Goal: Task Accomplishment & Management: Manage account settings

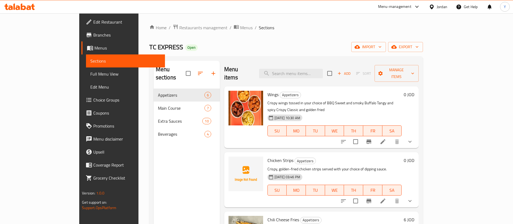
click at [29, 3] on div at bounding box center [19, 6] width 39 height 11
click at [29, 4] on icon at bounding box center [19, 7] width 31 height 6
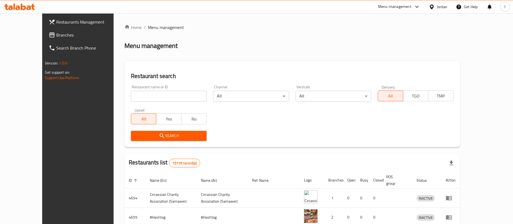
click at [56, 35] on span "Branches" at bounding box center [89, 35] width 67 height 6
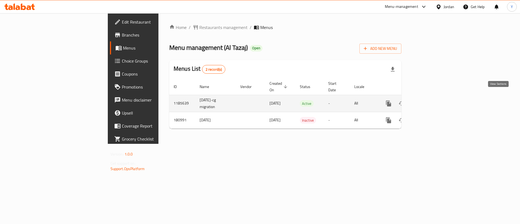
click at [431, 100] on icon "enhanced table" at bounding box center [427, 103] width 6 height 6
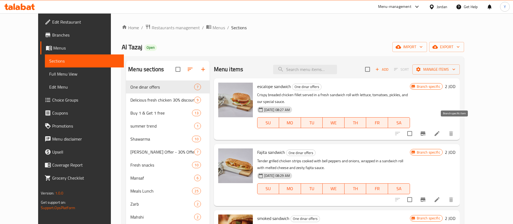
click at [426, 130] on icon "Branch-specific-item" at bounding box center [423, 133] width 6 height 6
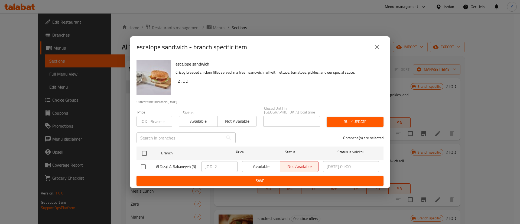
click at [142, 164] on input "checkbox" at bounding box center [142, 166] width 11 height 11
checkbox input "true"
drag, startPoint x: 217, startPoint y: 165, endPoint x: 196, endPoint y: 167, distance: 20.9
click at [196, 167] on div "Al Tazaj, Al Sakaneyeh (3) JOD 2 ​ Available Not available 2025/08/12 01:00 ​" at bounding box center [260, 167] width 242 height 16
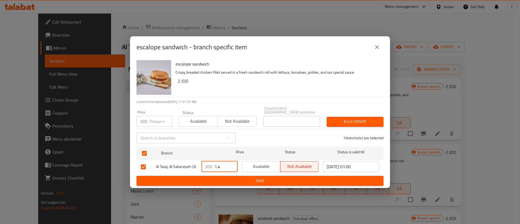
type input "1.4"
click at [257, 177] on span "Save" at bounding box center [260, 180] width 238 height 7
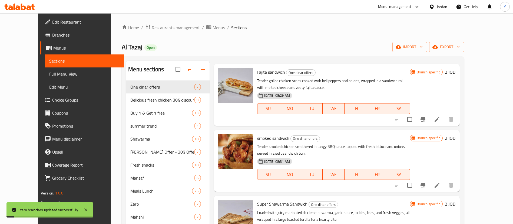
scroll to position [81, 0]
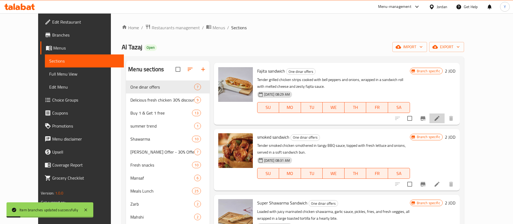
click at [440, 116] on icon at bounding box center [437, 118] width 5 height 5
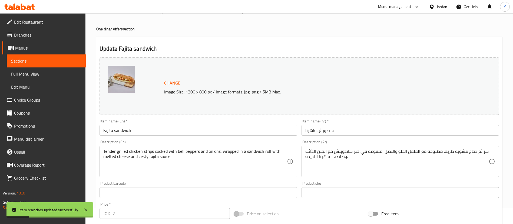
scroll to position [122, 0]
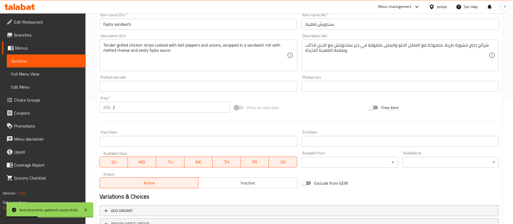
click at [64, 59] on span "Sections" at bounding box center [46, 61] width 70 height 6
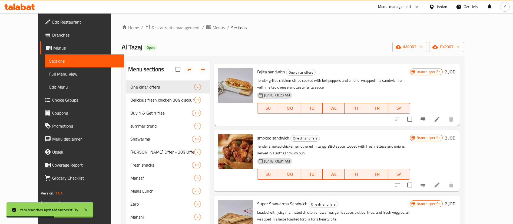
scroll to position [81, 0]
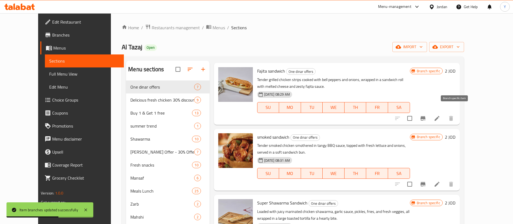
click at [426, 115] on icon "Branch-specific-item" at bounding box center [423, 118] width 6 height 6
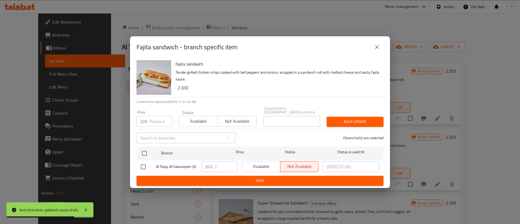
click at [138, 166] on input "checkbox" at bounding box center [142, 166] width 11 height 11
checkbox input "true"
click at [234, 167] on input "2" at bounding box center [225, 166] width 23 height 11
click at [231, 166] on input "1" at bounding box center [225, 166] width 23 height 11
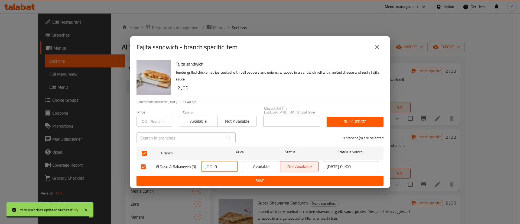
click at [231, 166] on input "0" at bounding box center [225, 166] width 23 height 11
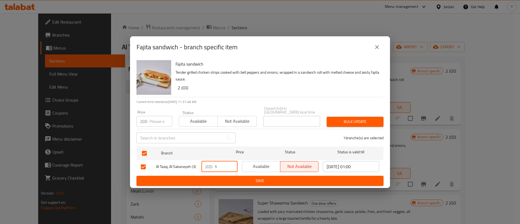
click at [231, 162] on input "1" at bounding box center [225, 166] width 23 height 11
drag, startPoint x: 216, startPoint y: 162, endPoint x: 209, endPoint y: 163, distance: 7.9
click at [209, 163] on div "JOD 1 ​" at bounding box center [219, 166] width 36 height 11
type input "1.4"
click at [234, 178] on span "Save" at bounding box center [260, 180] width 238 height 7
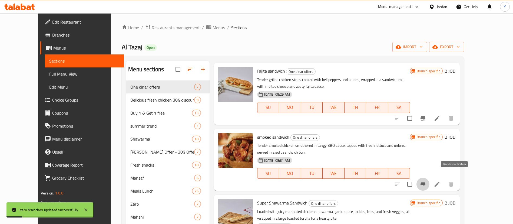
click at [426, 182] on icon "Branch-specific-item" at bounding box center [423, 184] width 5 height 4
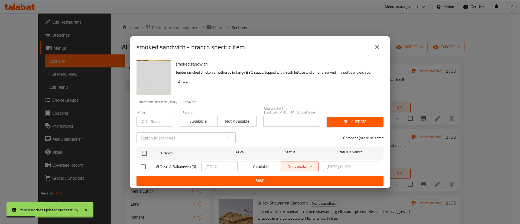
click at [140, 166] on input "checkbox" at bounding box center [142, 166] width 11 height 11
checkbox input "true"
drag, startPoint x: 218, startPoint y: 165, endPoint x: 193, endPoint y: 164, distance: 24.6
click at [194, 165] on div "Al Tazaj, Al Sakaneyeh (3) JOD 2 ​ Available Not available 2025/08/12 01:00 ​" at bounding box center [260, 167] width 242 height 16
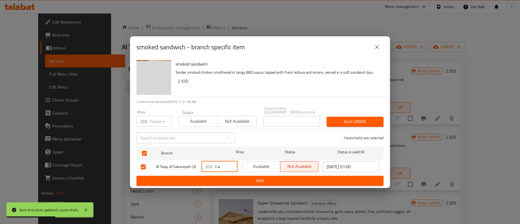
type input "1.4"
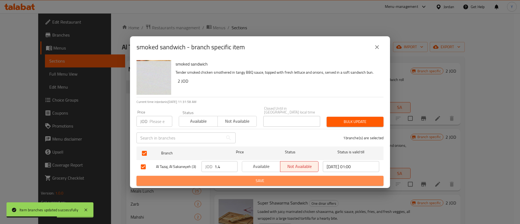
click at [230, 176] on button "Save" at bounding box center [259, 181] width 247 height 10
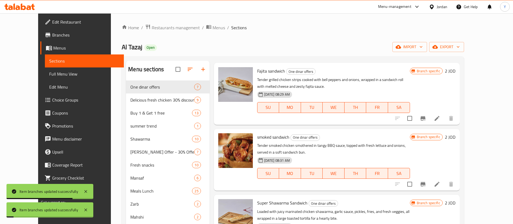
scroll to position [140, 0]
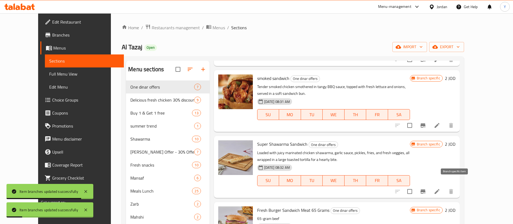
click at [430, 185] on button "Branch-specific-item" at bounding box center [423, 191] width 13 height 13
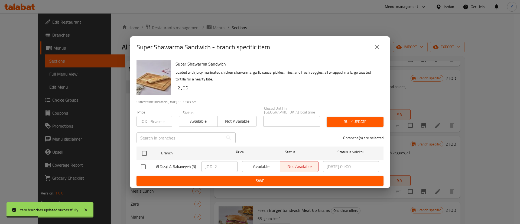
click at [145, 165] on input "checkbox" at bounding box center [142, 166] width 11 height 11
checkbox input "true"
drag, startPoint x: 220, startPoint y: 166, endPoint x: 201, endPoint y: 165, distance: 18.7
click at [197, 166] on div "Al Tazaj, Al Sakaneyeh (3) JOD 2 ​ Available Not available 2025/08/12 01:00 ​" at bounding box center [260, 167] width 242 height 16
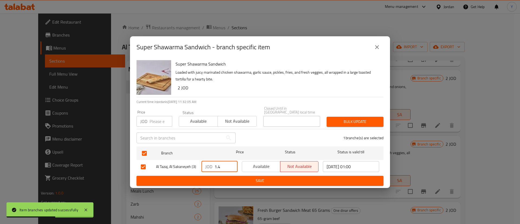
type input "1.4"
click at [226, 179] on span "Save" at bounding box center [260, 180] width 238 height 7
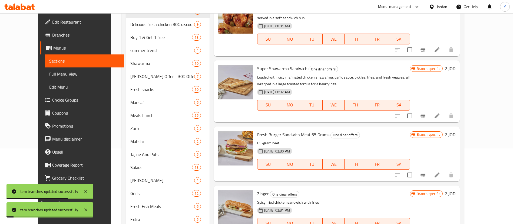
scroll to position [81, 0]
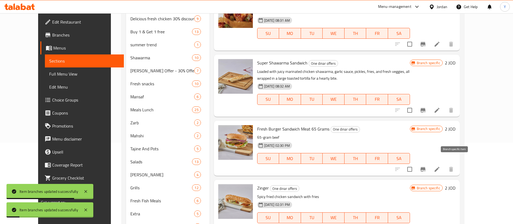
click at [426, 167] on icon "Branch-specific-item" at bounding box center [423, 169] width 5 height 4
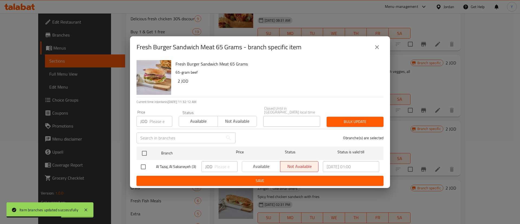
drag, startPoint x: 142, startPoint y: 163, endPoint x: 148, endPoint y: 165, distance: 6.1
click at [143, 164] on input "checkbox" at bounding box center [142, 166] width 11 height 11
checkbox input "true"
click at [221, 166] on input "number" at bounding box center [225, 166] width 23 height 11
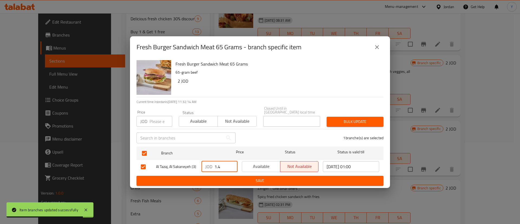
type input "1.4"
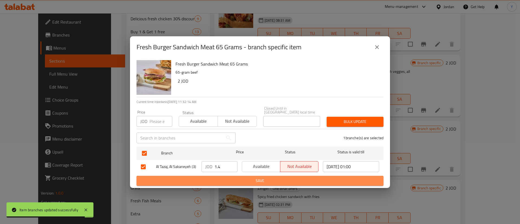
drag, startPoint x: 226, startPoint y: 182, endPoint x: 247, endPoint y: 179, distance: 21.6
click at [226, 182] on span "Save" at bounding box center [260, 180] width 238 height 7
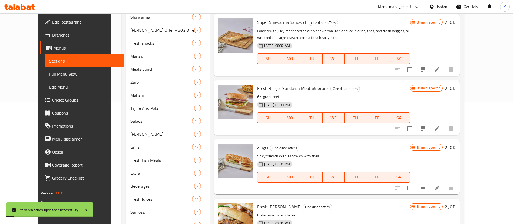
scroll to position [160, 0]
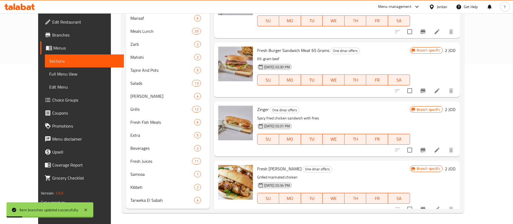
click at [442, 150] on div "Menu items Add Sort Manage items escalope sandwich One dinar offers Crispy brea…" at bounding box center [335, 55] width 250 height 308
click at [426, 147] on icon "Branch-specific-item" at bounding box center [423, 150] width 6 height 6
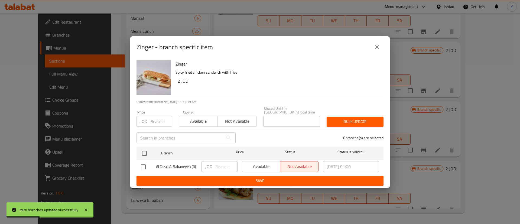
click at [145, 164] on input "checkbox" at bounding box center [142, 166] width 11 height 11
checkbox input "true"
click at [221, 168] on input "number" at bounding box center [225, 166] width 23 height 11
type input "1.4"
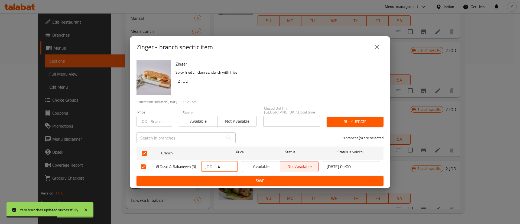
click at [225, 176] on button "Save" at bounding box center [259, 181] width 247 height 10
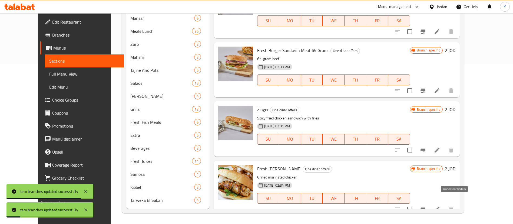
click at [426, 207] on icon "Branch-specific-item" at bounding box center [423, 209] width 5 height 4
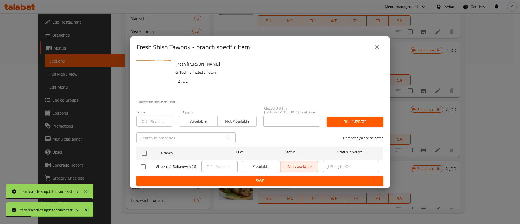
click at [140, 163] on input "checkbox" at bounding box center [142, 166] width 11 height 11
checkbox input "true"
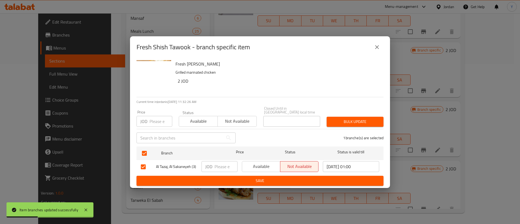
click at [226, 163] on input "number" at bounding box center [225, 166] width 23 height 11
type input "1.4"
click at [224, 178] on span "Save" at bounding box center [260, 180] width 238 height 7
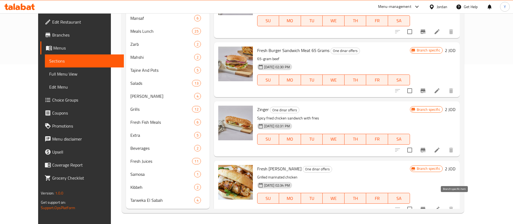
click at [426, 206] on icon "Branch-specific-item" at bounding box center [423, 209] width 6 height 6
click at [426, 148] on icon "Branch-specific-item" at bounding box center [423, 150] width 5 height 4
click at [430, 84] on button "Branch-specific-item" at bounding box center [423, 90] width 13 height 13
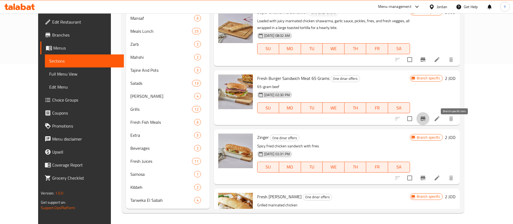
scroll to position [99, 0]
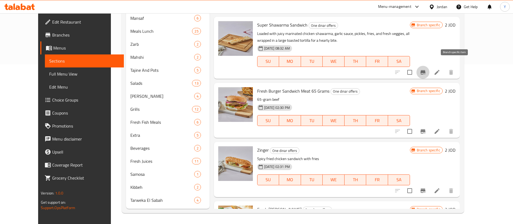
click at [426, 69] on icon "Branch-specific-item" at bounding box center [423, 72] width 6 height 6
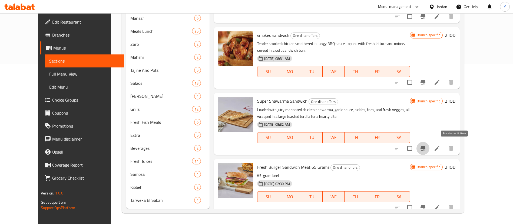
scroll to position [18, 0]
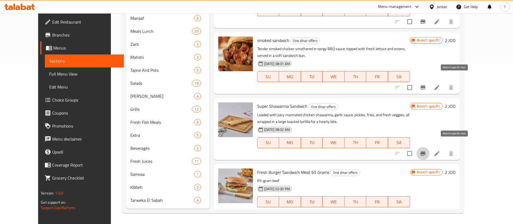
click at [430, 81] on button "Branch-specific-item" at bounding box center [423, 87] width 13 height 13
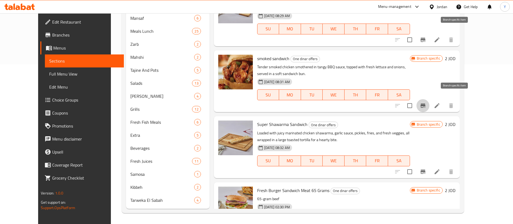
click at [426, 38] on icon "Branch-specific-item" at bounding box center [423, 40] width 5 height 4
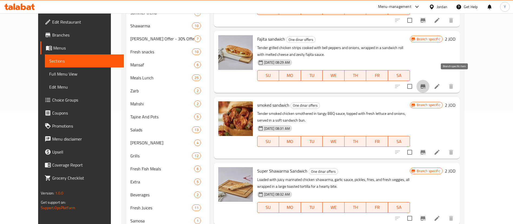
scroll to position [78, 0]
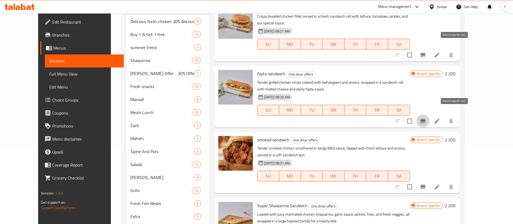
click at [426, 52] on icon "Branch-specific-item" at bounding box center [423, 55] width 6 height 6
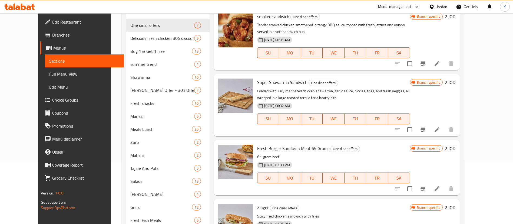
scroll to position [160, 0]
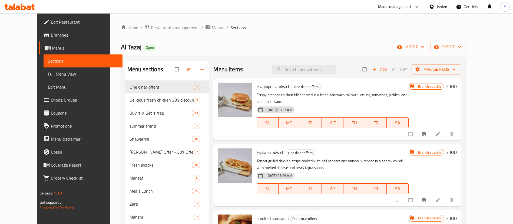
click at [26, 6] on icon at bounding box center [19, 7] width 31 height 6
